Goal: Transaction & Acquisition: Purchase product/service

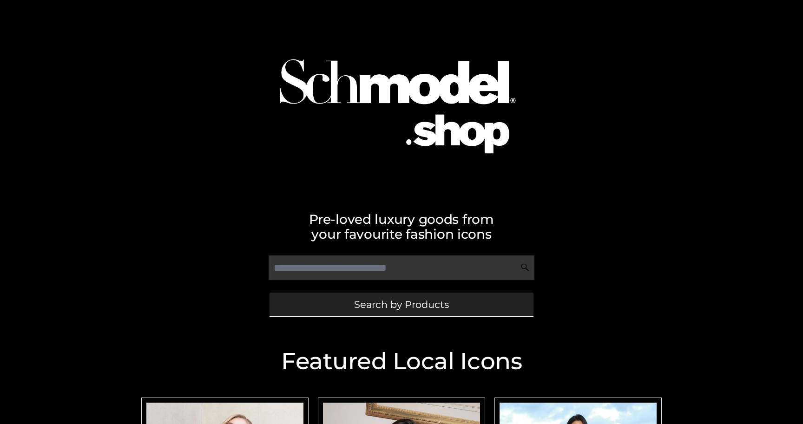
click at [323, 306] on link "Search by Products" at bounding box center [401, 305] width 264 height 24
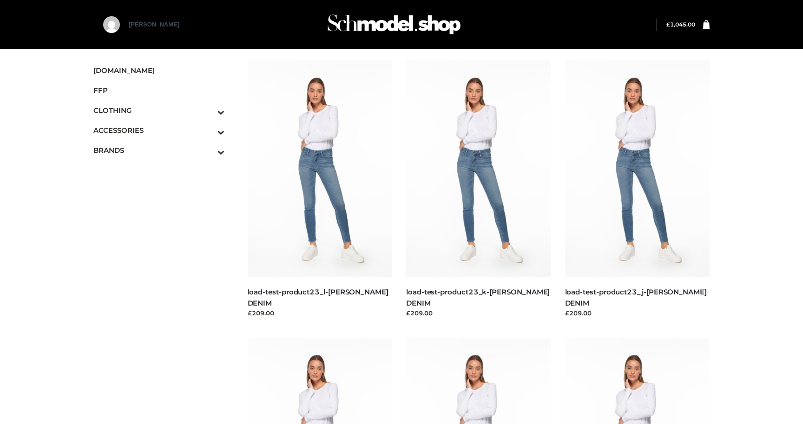
click at [677, 22] on bdi "£ 1,045.00" at bounding box center [680, 24] width 29 height 7
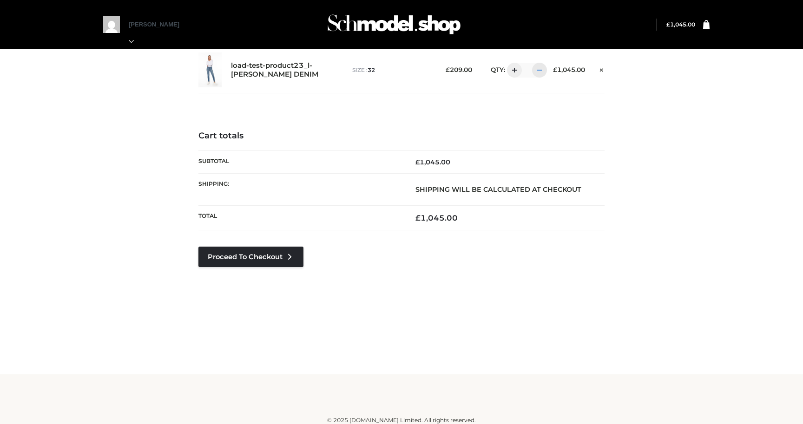
click at [541, 65] on div at bounding box center [539, 70] width 15 height 15
type input "*"
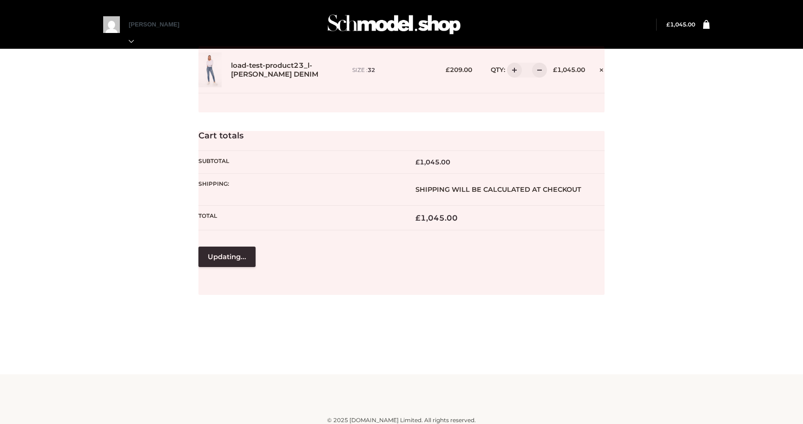
click at [541, 67] on div at bounding box center [401, 79] width 406 height 66
click at [539, 72] on div at bounding box center [401, 79] width 406 height 66
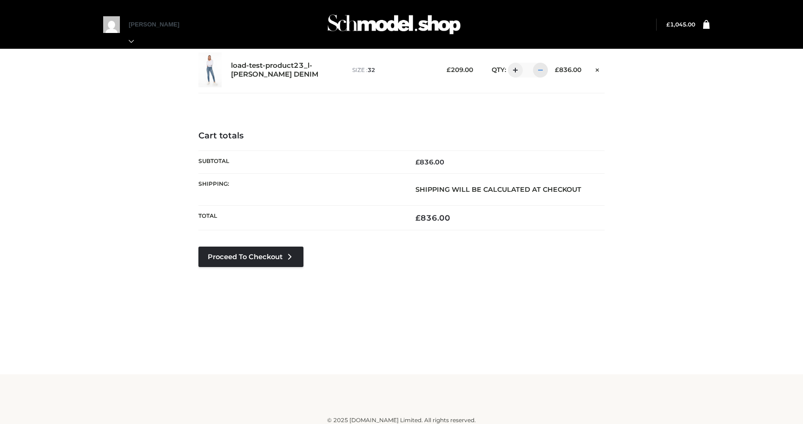
click at [537, 73] on div at bounding box center [540, 70] width 15 height 15
type input "*"
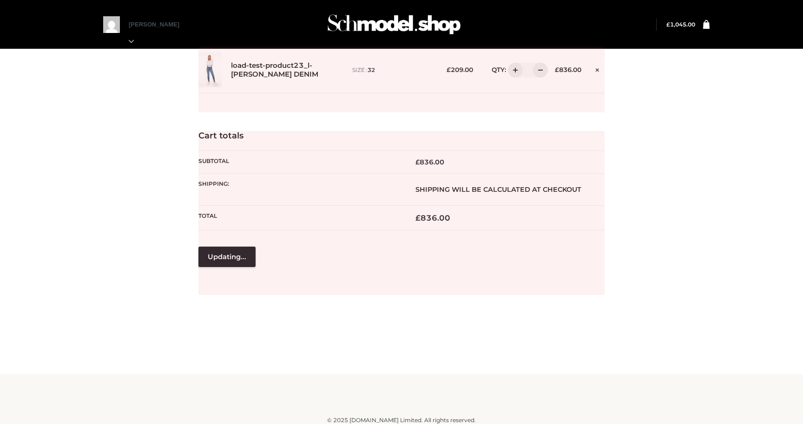
click at [537, 72] on div at bounding box center [401, 79] width 406 height 66
click at [538, 72] on div at bounding box center [401, 79] width 406 height 66
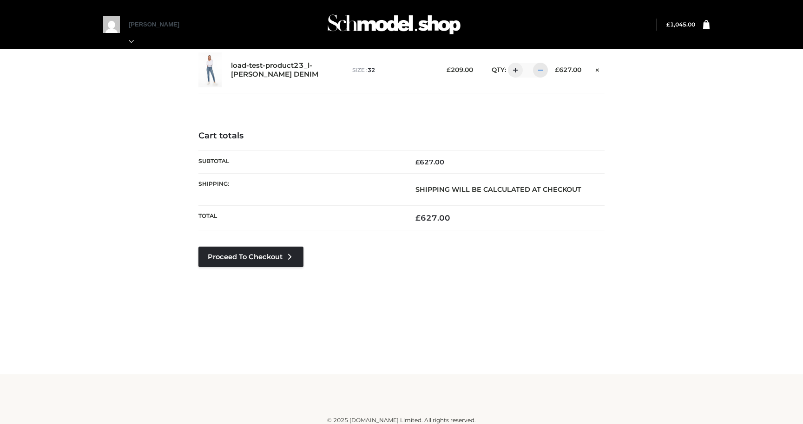
click at [538, 70] on div at bounding box center [540, 70] width 15 height 15
type input "*"
click at [538, 71] on div at bounding box center [540, 70] width 15 height 15
type input "*"
click at [254, 255] on link "Proceed to Checkout" at bounding box center [250, 257] width 105 height 20
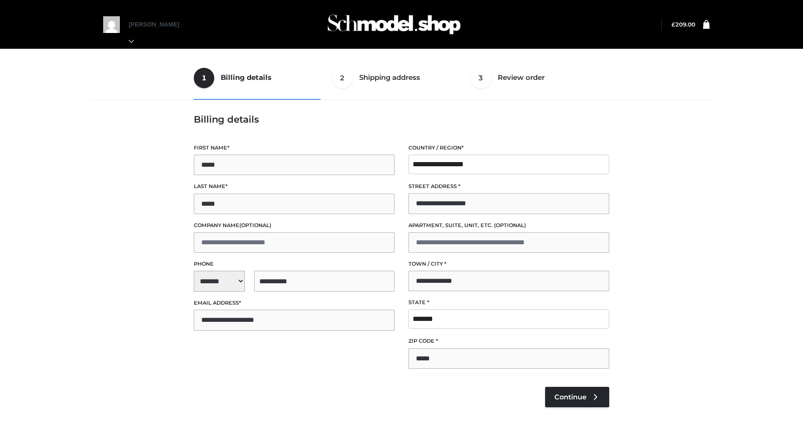
select select "**"
click at [565, 396] on span "Continue" at bounding box center [570, 397] width 32 height 8
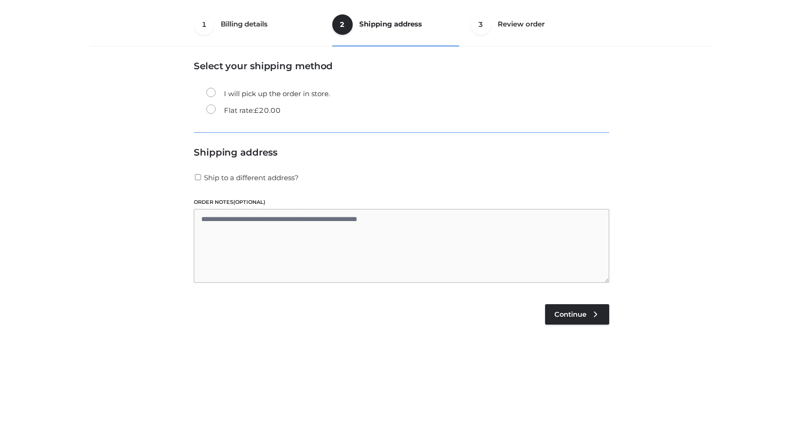
scroll to position [56, 0]
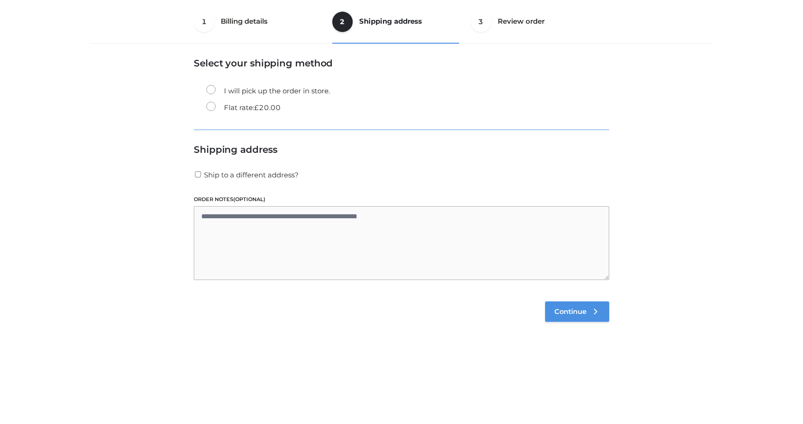
click at [573, 309] on span "Continue" at bounding box center [570, 312] width 32 height 8
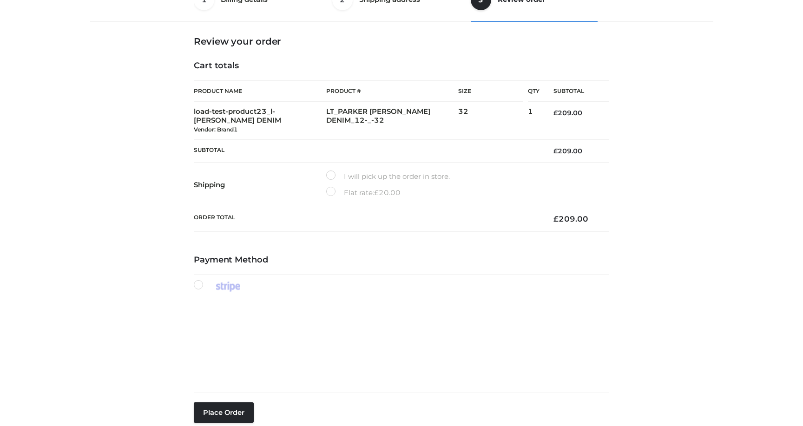
scroll to position [163, 0]
click at [317, 320] on div "Payment Method Place order" at bounding box center [401, 356] width 415 height 203
click at [549, 274] on li at bounding box center [401, 333] width 415 height 119
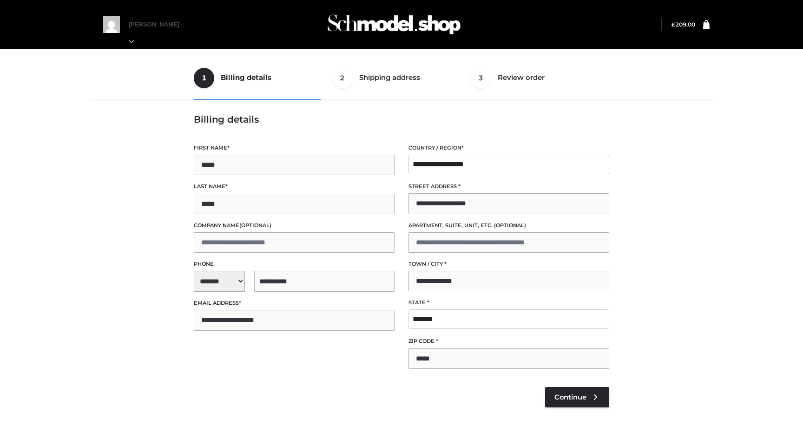
select select "**"
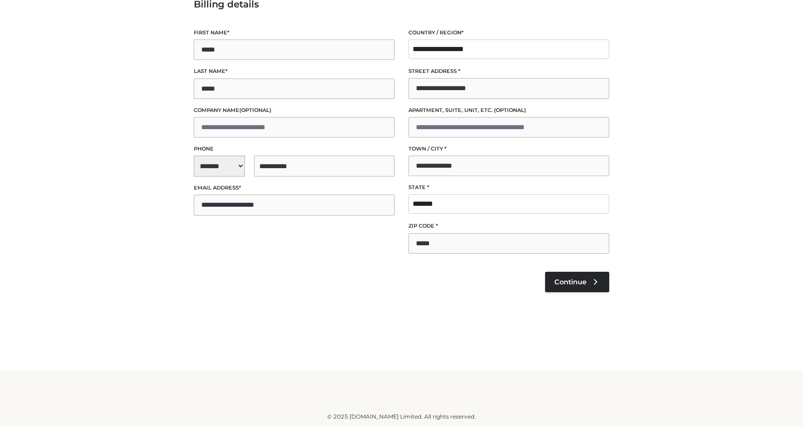
scroll to position [102, 0]
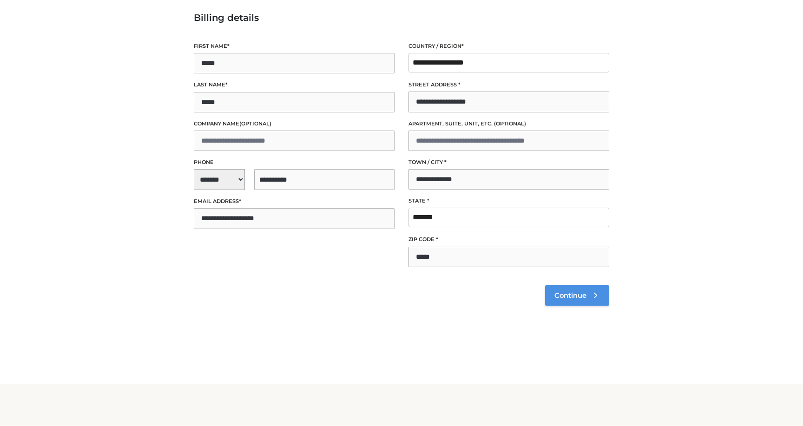
click at [577, 295] on span "Continue" at bounding box center [570, 295] width 32 height 8
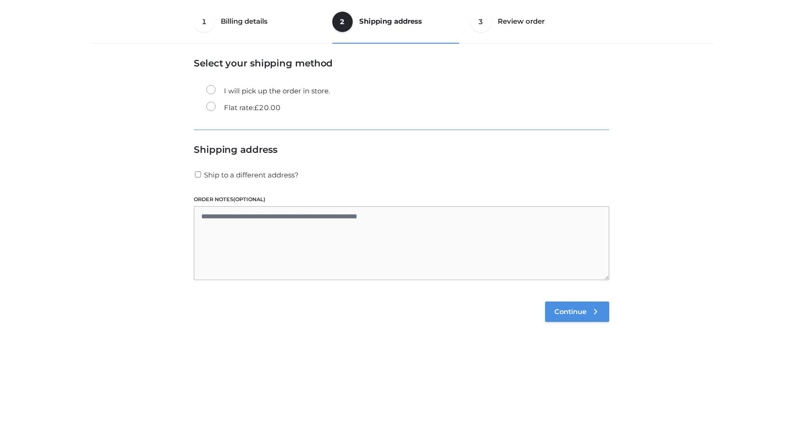
scroll to position [56, 0]
click at [581, 316] on link "Continue" at bounding box center [577, 312] width 64 height 20
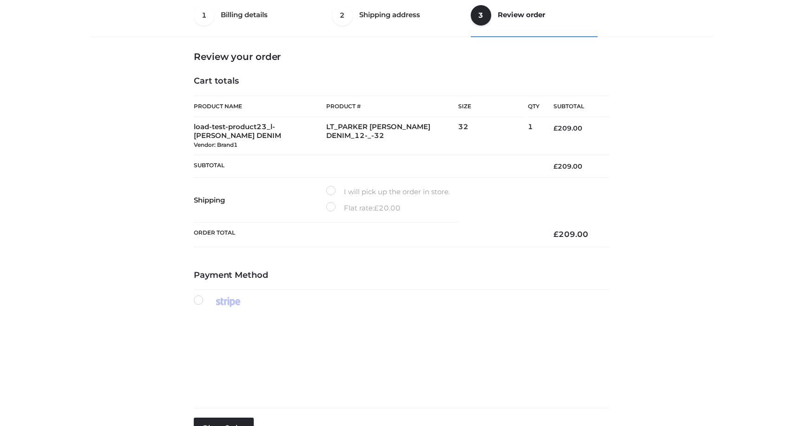
scroll to position [78, 0]
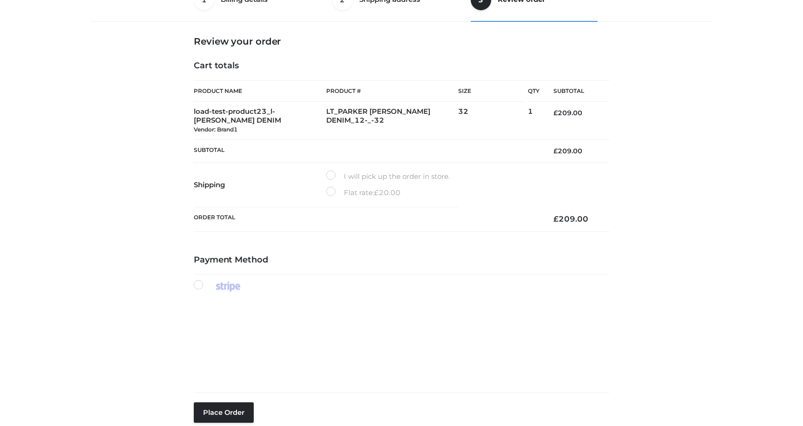
click at [171, 250] on div "1 Billing details Billing 2 Shipping address Shipping 3 Review order Order Bill…" at bounding box center [401, 218] width 630 height 480
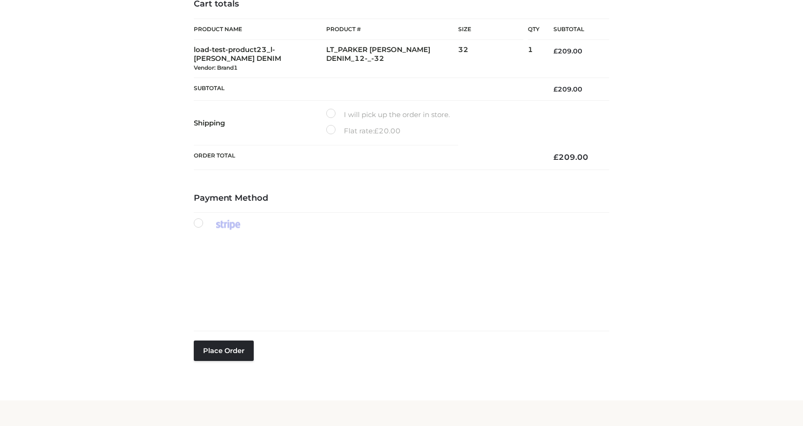
scroll to position [145, 0]
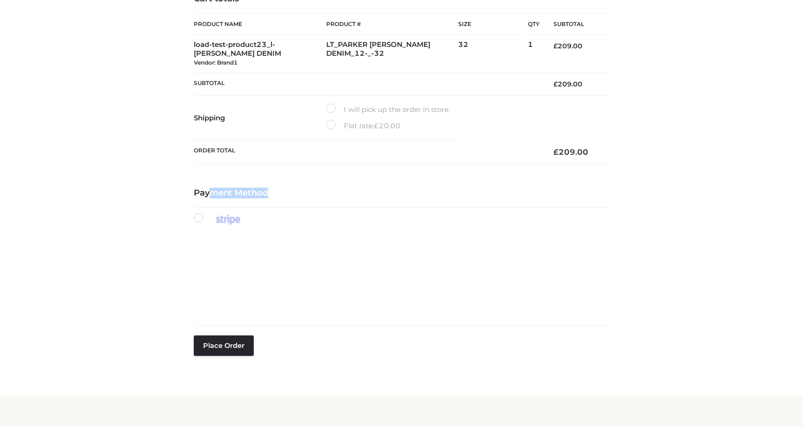
drag, startPoint x: 194, startPoint y: 192, endPoint x: 302, endPoint y: 206, distance: 109.6
click at [302, 206] on div "Payment Method Place order" at bounding box center [401, 289] width 415 height 203
click at [319, 191] on h4 "Payment Method" at bounding box center [401, 193] width 415 height 10
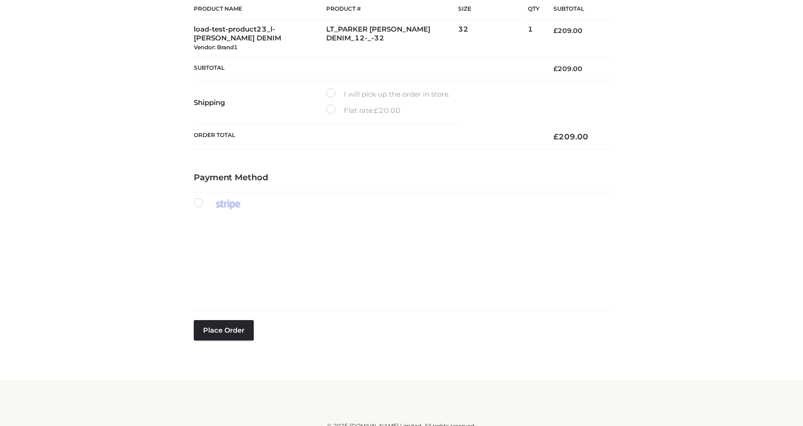
scroll to position [170, 0]
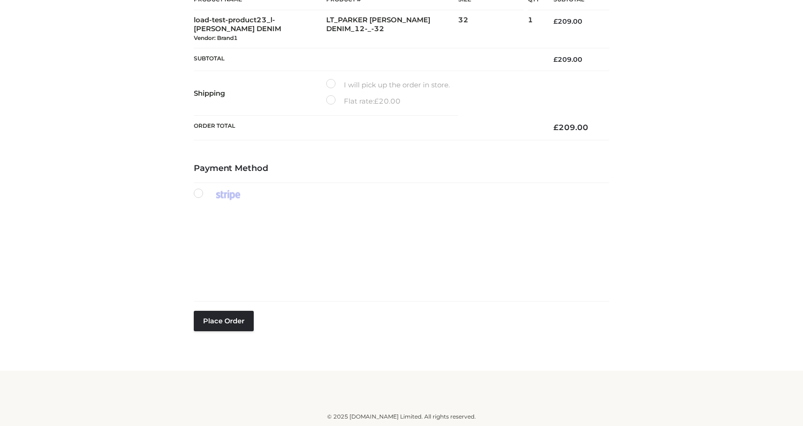
click at [514, 194] on li at bounding box center [401, 242] width 415 height 119
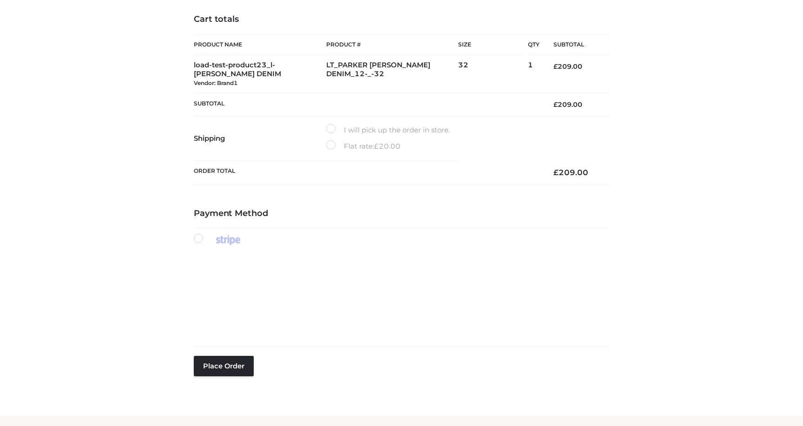
scroll to position [128, 0]
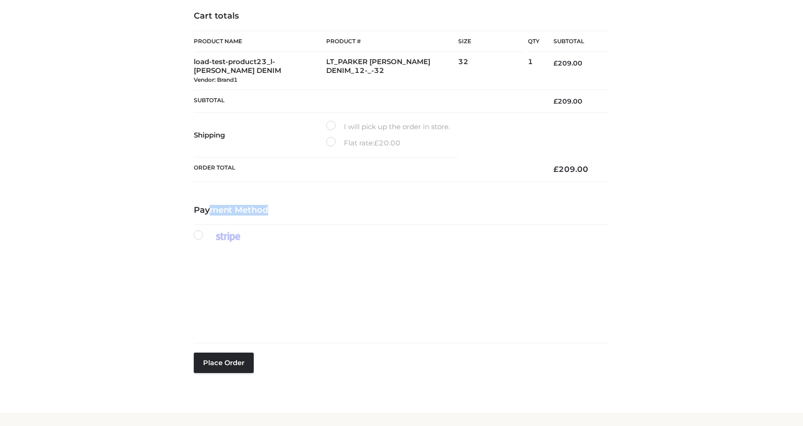
drag, startPoint x: 192, startPoint y: 208, endPoint x: 251, endPoint y: 212, distance: 59.2
click at [251, 212] on div "1 Billing details Billing 2 Shipping address Shipping 3 Review order Order Bill…" at bounding box center [401, 168] width 420 height 480
